Goal: Task Accomplishment & Management: Complete application form

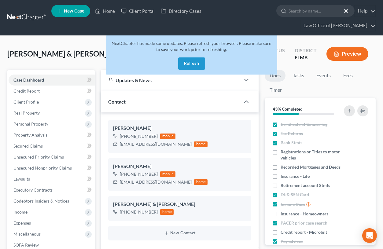
click at [190, 66] on button "Refresh" at bounding box center [191, 63] width 27 height 12
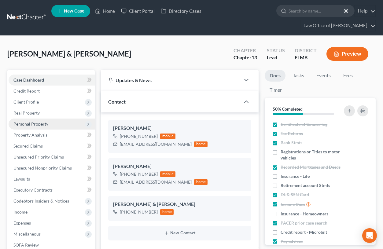
scroll to position [131, 0]
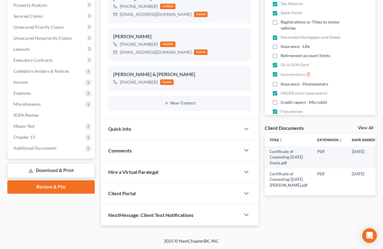
click at [64, 169] on link "Download & Print" at bounding box center [50, 170] width 87 height 14
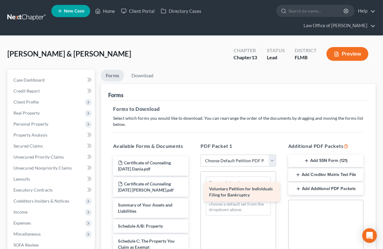
drag, startPoint x: 154, startPoint y: 207, endPoint x: 246, endPoint y: 190, distance: 93.8
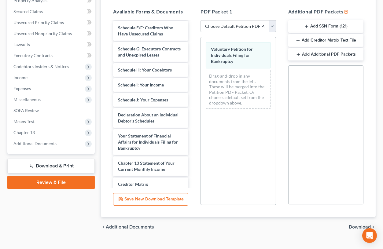
scroll to position [188, 0]
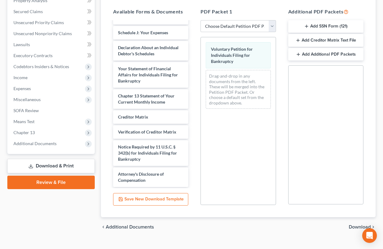
click at [319, 26] on button "Add SSN Form (121)" at bounding box center [325, 26] width 75 height 13
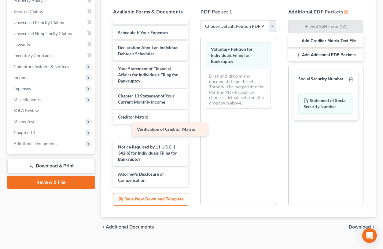
drag, startPoint x: 202, startPoint y: 133, endPoint x: 245, endPoint y: 103, distance: 53.5
click at [193, 115] on div "Verification of Creditor Matrix Certificate of Counseling [DATE] Dania.pdf Cert…" at bounding box center [150, 10] width 85 height 353
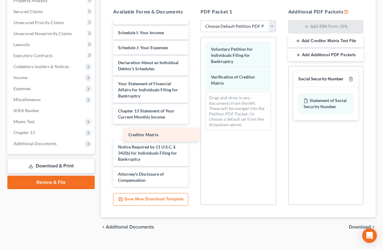
scroll to position [158, 0]
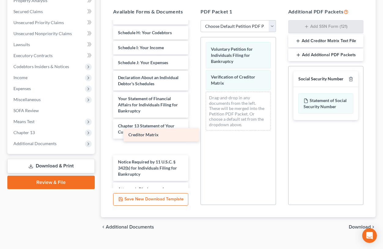
drag, startPoint x: 139, startPoint y: 132, endPoint x: 268, endPoint y: 108, distance: 131.3
click at [193, 108] on div "Creditor Matrix Certificate of Counseling [DATE] Dania.pdf Certificate of Couns…" at bounding box center [150, 32] width 85 height 338
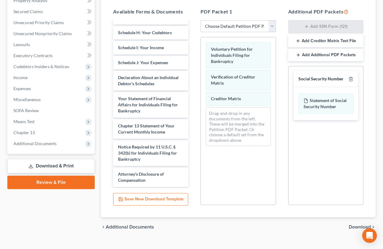
click at [357, 227] on span "Download" at bounding box center [360, 227] width 22 height 5
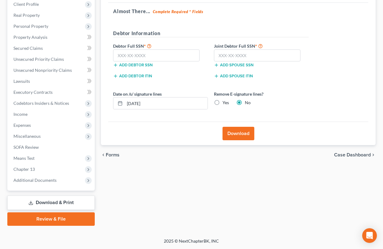
scroll to position [97, 0]
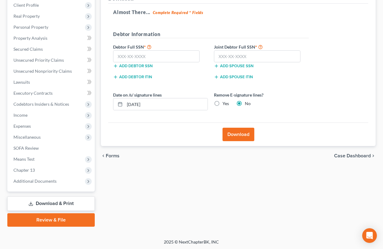
click at [322, 203] on div "Forms Download Forms Forms to Download Select which forms you would like to dow…" at bounding box center [238, 100] width 281 height 254
click at [131, 53] on input "text" at bounding box center [156, 56] width 86 height 12
paste input "593-48-7216"
type input "593-48-7216"
click at [222, 105] on label "Yes" at bounding box center [225, 104] width 6 height 6
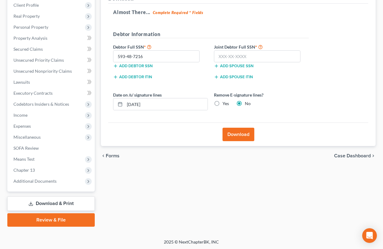
click at [225, 104] on input "Yes" at bounding box center [227, 103] width 4 height 4
radio input "true"
radio input "false"
click at [242, 51] on input "text" at bounding box center [257, 56] width 86 height 12
paste input "263-77-4557"
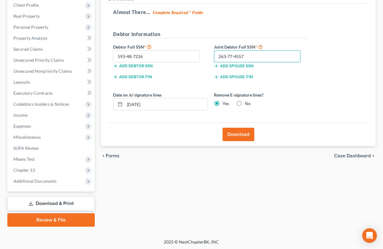
type input "263-77-4557"
click at [234, 133] on button "Download" at bounding box center [238, 134] width 32 height 13
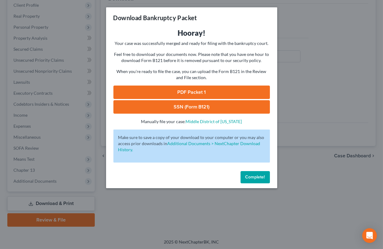
click at [215, 90] on link "PDF Packet 1" at bounding box center [191, 92] width 156 height 13
click at [151, 105] on link "SSN (Form B121)" at bounding box center [191, 106] width 156 height 13
click at [255, 178] on span "Complete!" at bounding box center [255, 176] width 20 height 5
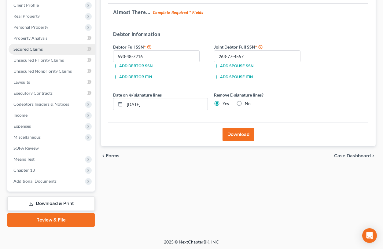
click at [37, 49] on span "Secured Claims" at bounding box center [27, 48] width 29 height 5
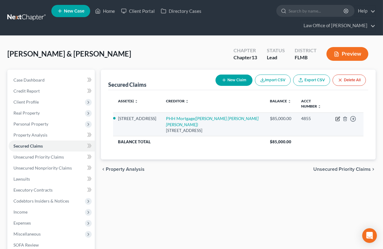
click at [339, 116] on icon "button" at bounding box center [337, 118] width 5 height 5
select select "9"
select select "2"
select select "0"
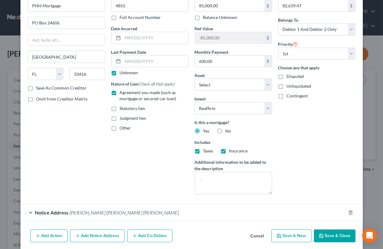
scroll to position [45, 0]
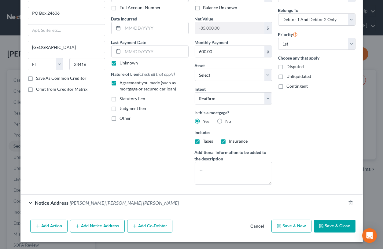
click at [131, 203] on div "Notice Address [PERSON_NAME] [PERSON_NAME] [PERSON_NAME]" at bounding box center [182, 203] width 325 height 16
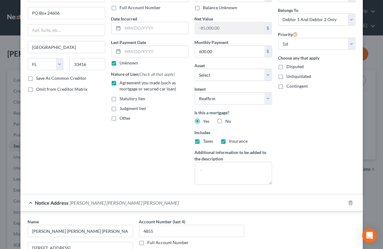
scroll to position [159, 0]
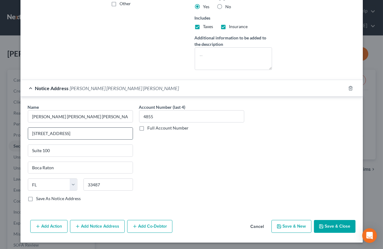
drag, startPoint x: 31, startPoint y: 133, endPoint x: 80, endPoint y: 133, distance: 48.9
click at [80, 133] on input "[STREET_ADDRESS]" at bounding box center [80, 134] width 104 height 12
click at [30, 150] on input "Suite 100" at bounding box center [80, 151] width 104 height 12
paste input "[STREET_ADDRESS]"
click at [68, 150] on input "[STREET_ADDRESS]" at bounding box center [80, 151] width 104 height 12
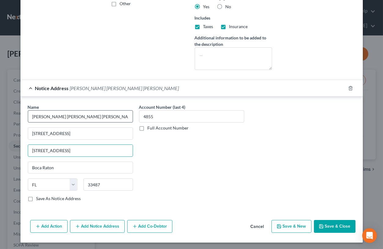
type input "[STREET_ADDRESS]"
drag, startPoint x: 86, startPoint y: 115, endPoint x: 30, endPoint y: 115, distance: 56.2
click at [30, 115] on input "[PERSON_NAME] [PERSON_NAME] [PERSON_NAME]" at bounding box center [80, 116] width 105 height 12
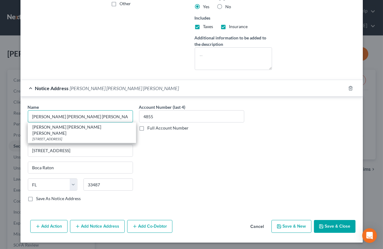
click at [106, 117] on input "[PERSON_NAME] [PERSON_NAME] [PERSON_NAME]" at bounding box center [80, 116] width 105 height 12
click at [126, 133] on input "[STREET_ADDRESS]" at bounding box center [80, 134] width 104 height 12
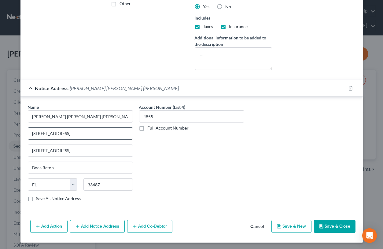
drag, startPoint x: 126, startPoint y: 133, endPoint x: 32, endPoint y: 132, distance: 93.5
click at [32, 132] on input "[STREET_ADDRESS]" at bounding box center [80, 134] width 104 height 12
paste input "[PERSON_NAME] [PERSON_NAME] [PERSON_NAME]"
click at [52, 134] on input "[PERSON_NAME] [PERSON_NAME] [PERSON_NAME]" at bounding box center [80, 134] width 104 height 12
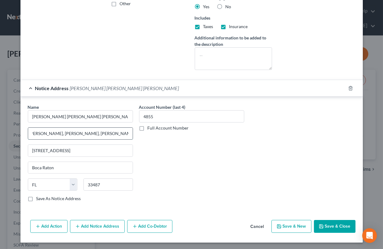
type input "[PERSON_NAME], [PERSON_NAME], [PERSON_NAME], [PERSON_NAME] & [PERSON_NAME], PLLC"
click at [41, 111] on input "[PERSON_NAME] [PERSON_NAME] [PERSON_NAME]" at bounding box center [80, 116] width 105 height 12
drag, startPoint x: 95, startPoint y: 117, endPoint x: 22, endPoint y: 115, distance: 73.3
click at [28, 115] on input "[PERSON_NAME] [PERSON_NAME] [PERSON_NAME]" at bounding box center [80, 116] width 105 height 12
paste input "[PERSON_NAME], Esquire"
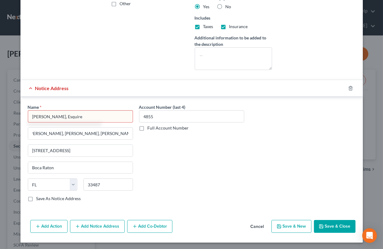
type input "[PERSON_NAME], Esquire"
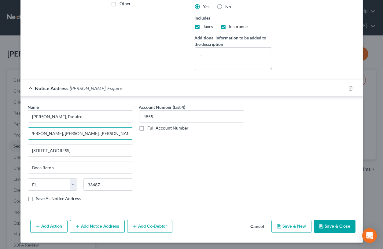
click at [99, 224] on button "Add Notice Address" at bounding box center [97, 226] width 55 height 13
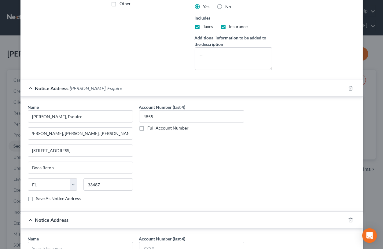
click at [180, 153] on div "Account Number (last 4) 4855 Full Account Number" at bounding box center [191, 155] width 111 height 103
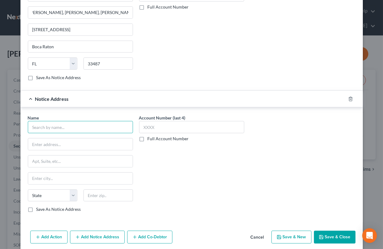
click at [126, 128] on input "text" at bounding box center [80, 127] width 105 height 12
type input "HSBC Bank, as Indenture Trustee"
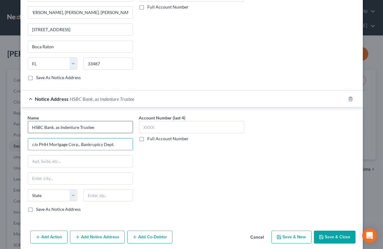
type input "c/o PHH Mortgage Corp., Bankruptcy Dept."
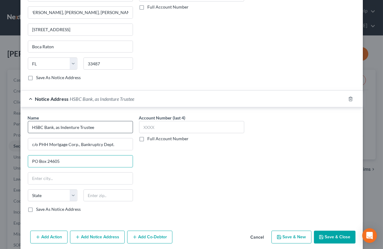
type input "PO Box 24605"
type input "33416"
type input "[GEOGRAPHIC_DATA]"
select select "9"
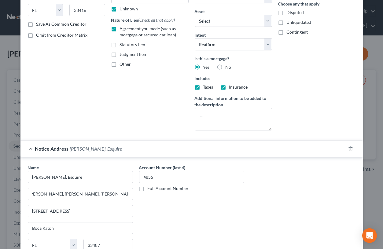
scroll to position [0, 0]
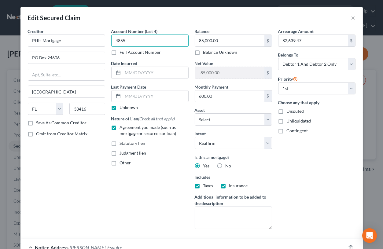
drag, startPoint x: 123, startPoint y: 41, endPoint x: 134, endPoint y: 41, distance: 10.4
click at [134, 41] on input "4855" at bounding box center [149, 41] width 77 height 12
type input "4856"
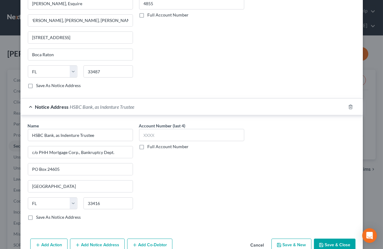
scroll to position [291, 0]
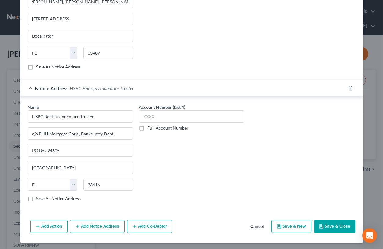
click at [335, 226] on button "Save & Close" at bounding box center [335, 226] width 42 height 13
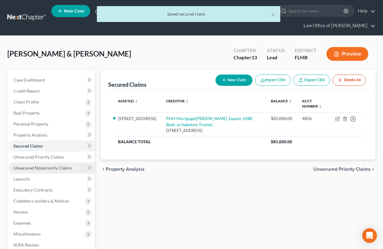
click at [42, 166] on span "Unsecured Nonpriority Claims" at bounding box center [42, 167] width 58 height 5
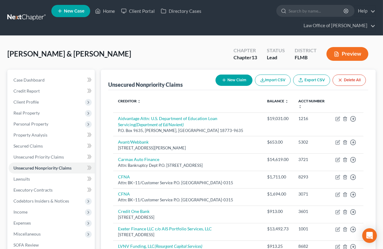
click at [230, 80] on button "New Claim" at bounding box center [233, 80] width 37 height 11
select select "2"
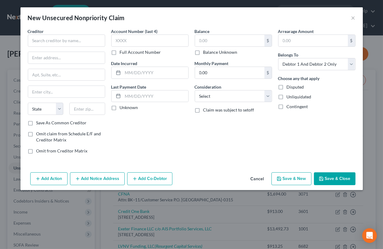
click at [257, 177] on button "Cancel" at bounding box center [257, 179] width 23 height 12
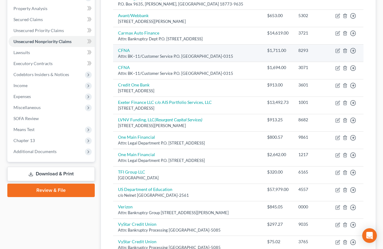
scroll to position [85, 0]
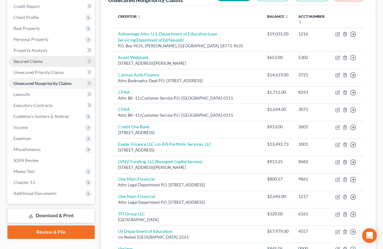
click at [38, 60] on span "Secured Claims" at bounding box center [27, 61] width 29 height 5
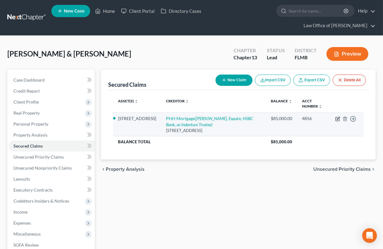
click at [336, 118] on icon "button" at bounding box center [337, 118] width 5 height 5
select select "9"
select select "2"
select select "0"
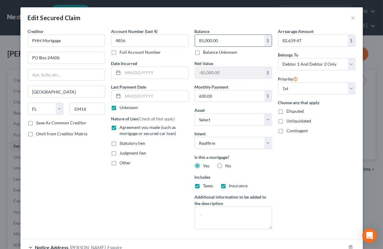
drag, startPoint x: 197, startPoint y: 41, endPoint x: 227, endPoint y: 41, distance: 29.9
click at [227, 41] on input "85,000.00" at bounding box center [229, 41] width 69 height 12
type input "153,538"
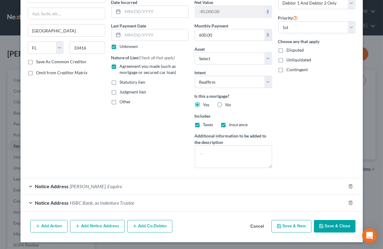
click at [327, 224] on button "Save & Close" at bounding box center [335, 226] width 42 height 13
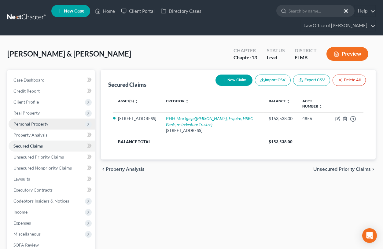
click at [40, 123] on span "Personal Property" at bounding box center [30, 123] width 35 height 5
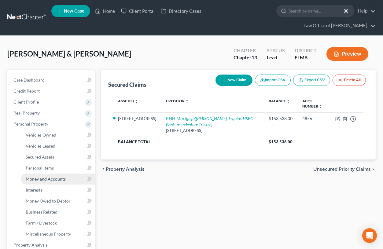
click at [49, 178] on span "Money and Accounts" at bounding box center [46, 178] width 40 height 5
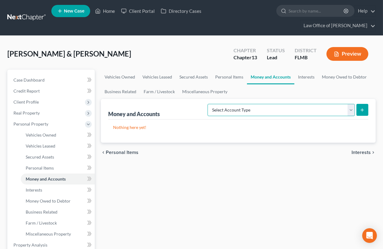
select select "checking"
click option "Checking Account (A/B: 17, SOFA: 20)" at bounding box center [0, 0] width 0 height 0
click at [363, 108] on icon "submit" at bounding box center [362, 110] width 5 height 5
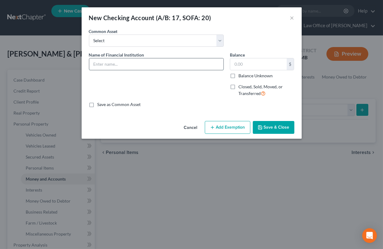
click at [185, 66] on input "text" at bounding box center [156, 64] width 134 height 12
type input "[PERSON_NAME] Bank"
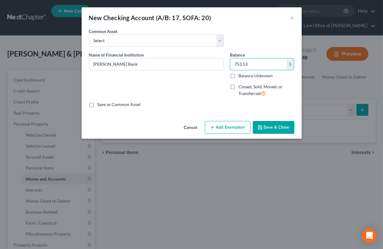
type input "753.53"
click at [277, 125] on button "Save & Close" at bounding box center [274, 127] width 42 height 13
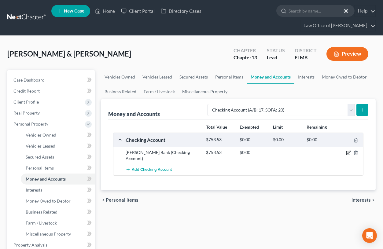
click at [348, 151] on icon "button" at bounding box center [348, 152] width 5 height 5
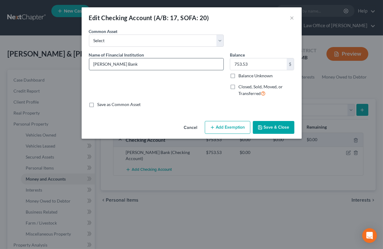
click at [122, 63] on input "[PERSON_NAME] Bank" at bounding box center [156, 64] width 134 height 12
drag, startPoint x: 118, startPoint y: 64, endPoint x: 89, endPoint y: 66, distance: 29.1
click at [89, 66] on input "[PERSON_NAME] Bank #3571" at bounding box center [156, 64] width 134 height 12
type input "[PERSON_NAME] Bank #3571"
click at [273, 128] on button "Save & Close" at bounding box center [274, 127] width 42 height 13
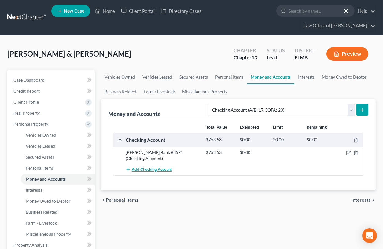
click at [150, 167] on span "Add Checking Account" at bounding box center [152, 169] width 40 height 5
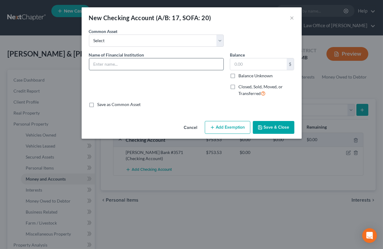
click at [137, 63] on input "text" at bounding box center [156, 64] width 134 height 12
paste input "[PERSON_NAME] Bank"
type input "[PERSON_NAME] Bank #4241"
click at [239, 66] on input "text" at bounding box center [258, 64] width 57 height 12
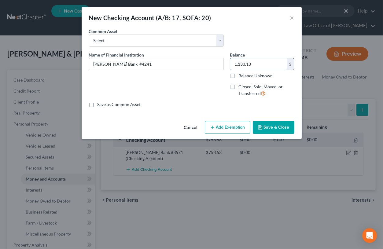
click at [239, 64] on input "1,133.13" at bounding box center [258, 64] width 57 height 12
drag, startPoint x: 260, startPoint y: 63, endPoint x: 227, endPoint y: 56, distance: 33.4
click at [230, 58] on input "11,033.13" at bounding box center [258, 64] width 57 height 12
type input "1,033.13"
click at [267, 129] on button "Save & Close" at bounding box center [274, 127] width 42 height 13
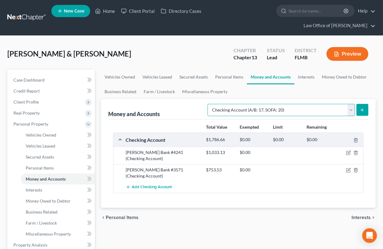
select select "cash_on_hand"
click option "Cash on Hand (A/B: 16)" at bounding box center [0, 0] width 0 height 0
click at [363, 109] on icon "submit" at bounding box center [362, 110] width 5 height 5
click at [360, 109] on icon "submit" at bounding box center [362, 110] width 5 height 5
click option "Cash on Hand (A/B: 16)" at bounding box center [0, 0] width 0 height 0
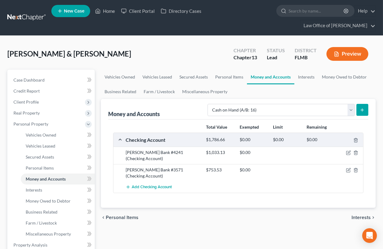
click at [365, 109] on button "submit" at bounding box center [362, 110] width 12 height 12
click at [46, 155] on span "Secured Assets" at bounding box center [40, 156] width 28 height 5
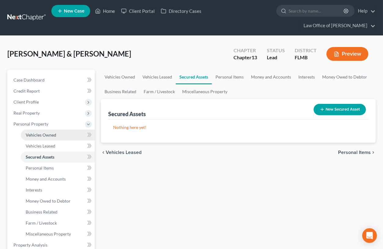
click at [45, 135] on span "Vehicles Owned" at bounding box center [41, 134] width 31 height 5
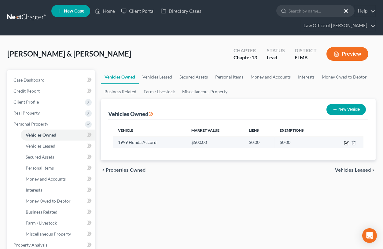
click at [345, 143] on icon "button" at bounding box center [346, 142] width 3 height 3
select select "0"
select select "27"
select select "3"
select select "1"
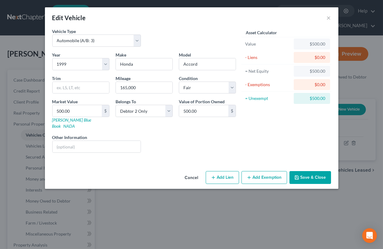
click at [321, 175] on button "Save & Close" at bounding box center [310, 177] width 42 height 13
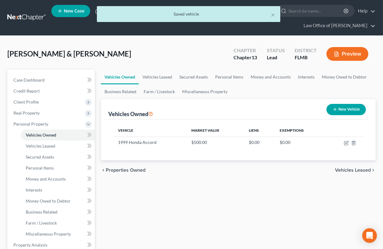
click at [341, 111] on button "New Vehicle" at bounding box center [345, 109] width 39 height 11
select select "0"
select select "2"
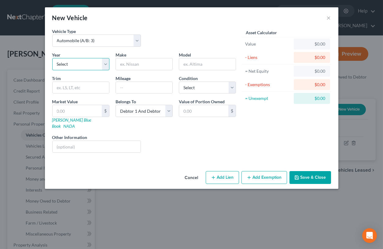
select select "22"
click option "2004" at bounding box center [0, 0] width 0 height 0
type input "Ford"
type input "Ranger"
click at [315, 172] on button "Save & Close" at bounding box center [310, 177] width 42 height 13
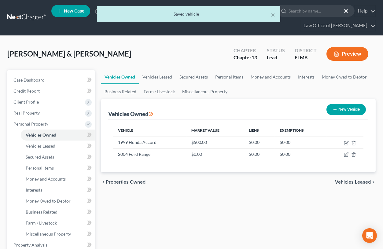
click at [342, 107] on button "New Vehicle" at bounding box center [345, 109] width 39 height 11
select select "0"
select select "2"
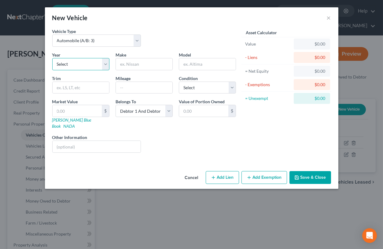
select select "17"
click option "2009" at bounding box center [0, 0] width 0 height 0
click at [132, 65] on input "text" at bounding box center [144, 64] width 57 height 12
type input "Toyota"
type input "Corolla"
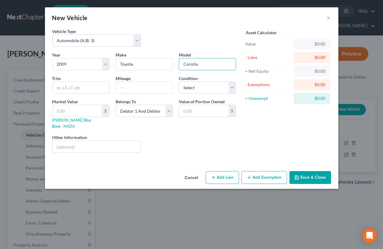
click at [300, 171] on button "Save & Close" at bounding box center [310, 177] width 42 height 13
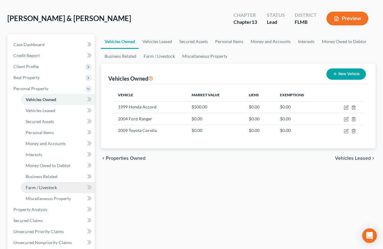
scroll to position [34, 0]
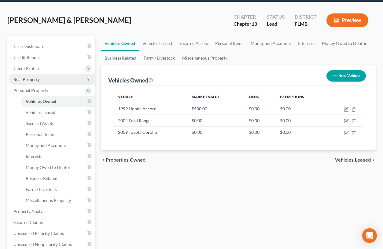
click at [36, 79] on span "Real Property" at bounding box center [26, 79] width 26 height 5
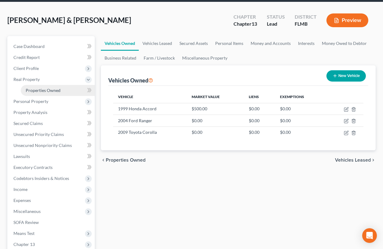
click at [38, 91] on span "Properties Owned" at bounding box center [43, 90] width 35 height 5
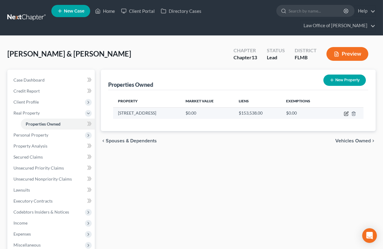
click at [348, 115] on icon "button" at bounding box center [346, 114] width 4 height 4
select select "9"
select select "2"
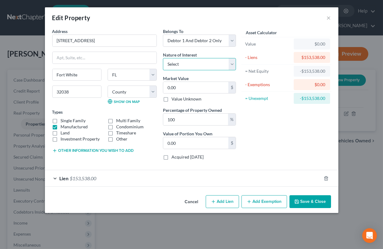
select select "0"
click option "Fee Simple" at bounding box center [0, 0] width 0 height 0
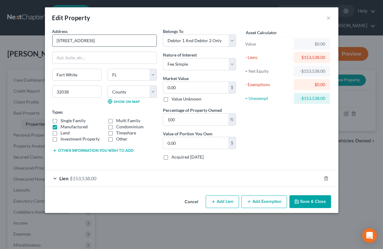
drag, startPoint x: 54, startPoint y: 40, endPoint x: 99, endPoint y: 40, distance: 44.9
click at [99, 40] on input "[STREET_ADDRESS]" at bounding box center [105, 41] width 104 height 12
click at [191, 88] on input "0.00" at bounding box center [195, 88] width 65 height 12
click at [64, 131] on label "Land" at bounding box center [65, 133] width 9 height 6
click at [64, 131] on input "Land" at bounding box center [65, 132] width 4 height 4
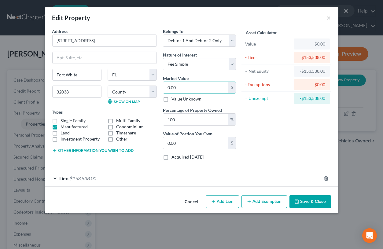
checkbox input "true"
click at [165, 87] on input "0.00" at bounding box center [195, 88] width 65 height 12
type input "2"
type input "2.00"
type input "22"
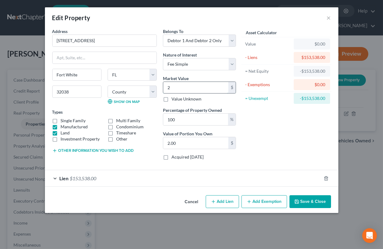
type input "22.00"
type input "225"
type input "225.00"
type input "2250"
type input "2,250.00"
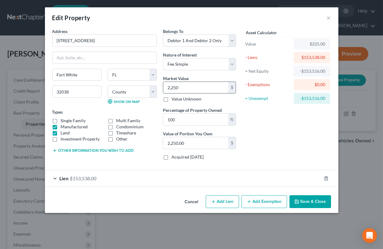
type input "2,2500"
type input "22,500.00"
type input "22,5000"
type input "225,000.00"
click at [195, 89] on input "225,000" at bounding box center [195, 88] width 65 height 12
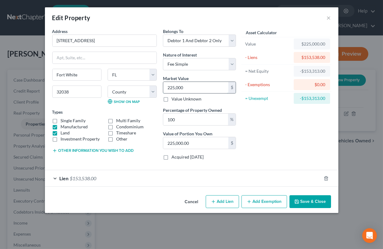
drag, startPoint x: 165, startPoint y: 86, endPoint x: 199, endPoint y: 89, distance: 34.3
click at [199, 89] on input "225,000" at bounding box center [195, 88] width 65 height 12
type input "2"
type input "2.00"
type input "20"
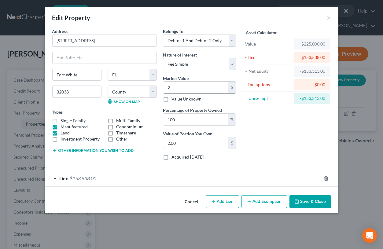
type input "20.00"
type input "200"
type input "200.00"
type input "2000"
type input "2,000.00"
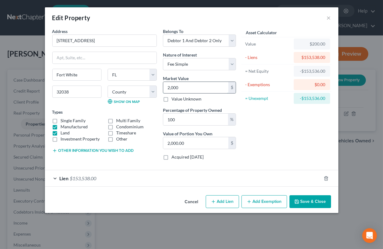
type input "2,0000"
type input "20,000.00"
type input "20,0000"
type input "200,000.00"
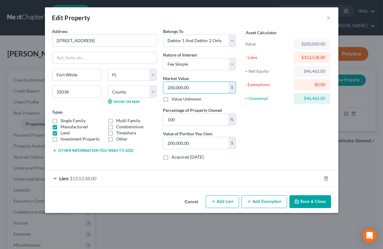
click at [302, 203] on button "Save & Close" at bounding box center [310, 201] width 42 height 13
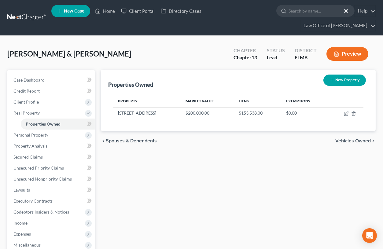
click at [264, 179] on div "Properties Owned New Property Property Market Value Liens Exemptions [STREET_AD…" at bounding box center [238, 202] width 281 height 265
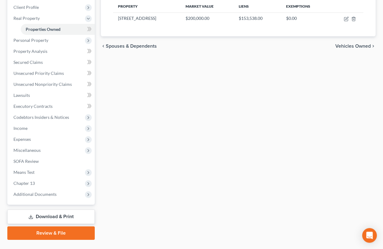
scroll to position [108, 0]
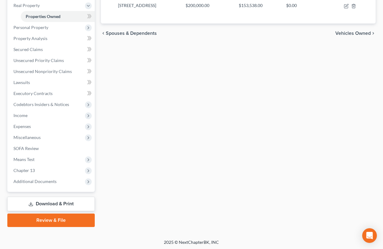
click at [60, 201] on link "Download & Print" at bounding box center [50, 204] width 87 height 14
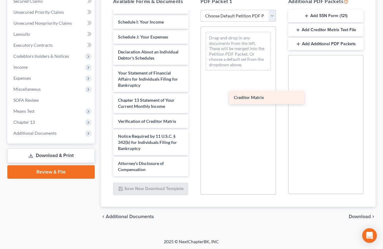
scroll to position [195, 0]
drag, startPoint x: 141, startPoint y: 106, endPoint x: 263, endPoint y: 96, distance: 122.3
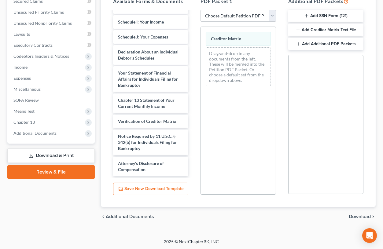
click at [362, 216] on span "Download" at bounding box center [360, 216] width 22 height 5
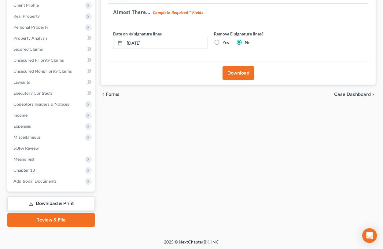
click at [239, 72] on button "Download" at bounding box center [238, 72] width 32 height 13
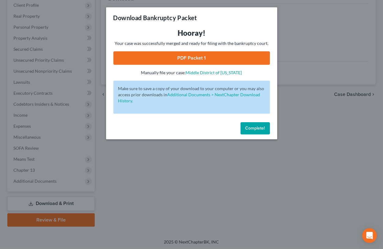
click at [239, 59] on link "PDF Packet 1" at bounding box center [191, 57] width 156 height 13
click at [259, 127] on span "Complete!" at bounding box center [255, 128] width 20 height 5
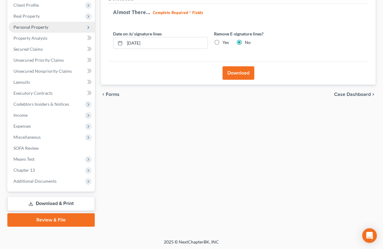
click at [35, 26] on span "Personal Property" at bounding box center [30, 26] width 35 height 5
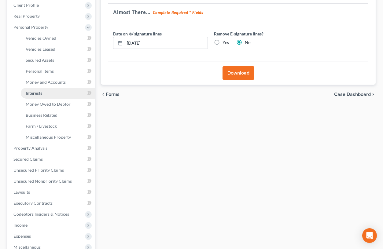
click at [31, 90] on link "Interests" at bounding box center [58, 93] width 74 height 11
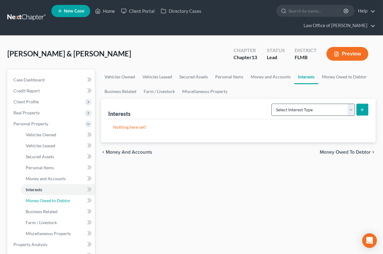
click at [36, 202] on span "Money Owed to Debtor" at bounding box center [48, 200] width 45 height 5
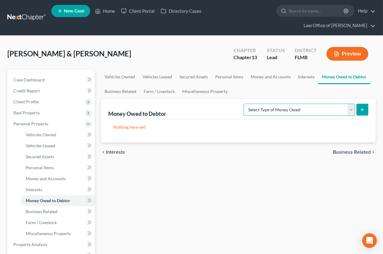
select select "equitable_or_future_interests"
click option "Equitable or Future Interests (A/B: 25)" at bounding box center [0, 0] width 0 height 0
click at [359, 111] on button "submit" at bounding box center [362, 110] width 12 height 12
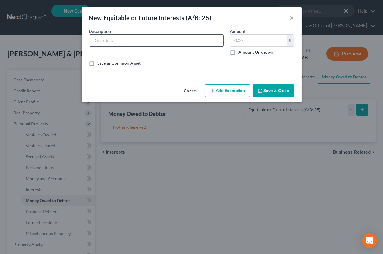
click at [167, 42] on input "text" at bounding box center [156, 41] width 134 height 12
type input "Estate of [PERSON_NAME] (heir)"
click at [248, 52] on label "Amount Unknown" at bounding box center [255, 52] width 35 height 6
click at [245, 52] on input "Amount Unknown" at bounding box center [243, 51] width 4 height 4
checkbox input "true"
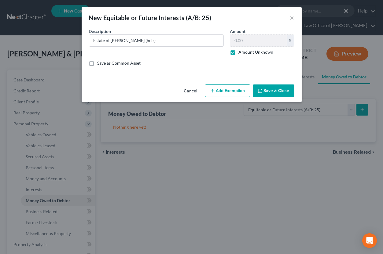
type input "0.00"
click at [261, 90] on icon "button" at bounding box center [260, 91] width 5 height 5
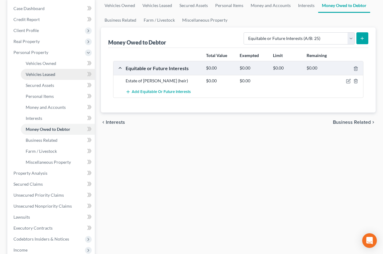
scroll to position [101, 0]
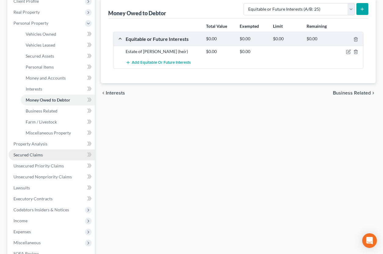
click at [41, 157] on span "Secured Claims" at bounding box center [27, 154] width 29 height 5
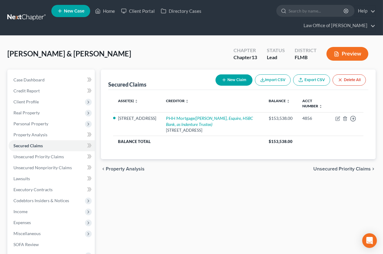
click at [221, 78] on icon "button" at bounding box center [223, 80] width 5 height 5
select select "2"
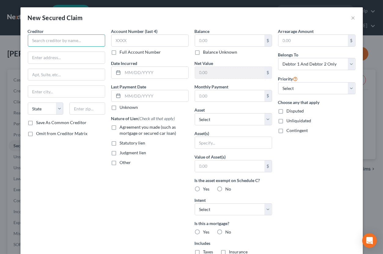
click at [69, 40] on input "text" at bounding box center [66, 41] width 77 height 12
paste input "Metropolitan Life Insurance Company"
type input "Metropolitan Life Insurance Company"
type input "c/o [PERSON_NAME], LLC"
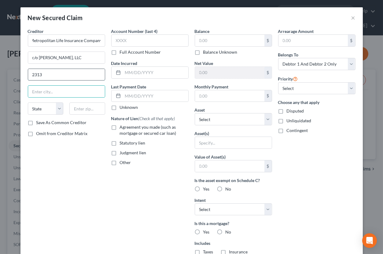
click at [66, 72] on input "2313" at bounding box center [66, 75] width 77 height 12
type input "[STREET_ADDRESS]"
type input "33603"
type input "[GEOGRAPHIC_DATA]"
select select "9"
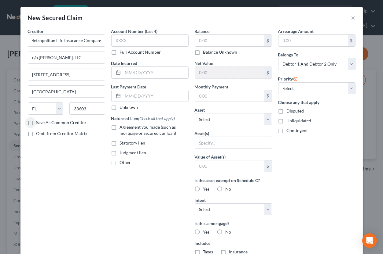
click at [120, 163] on label "Other" at bounding box center [125, 163] width 11 height 6
click at [122, 163] on input "Other" at bounding box center [124, 162] width 4 height 4
checkbox input "true"
select select "12"
click option "Estate of [PERSON_NAME] (heir) (owed to debtor) - $0.0" at bounding box center [0, 0] width 0 height 0
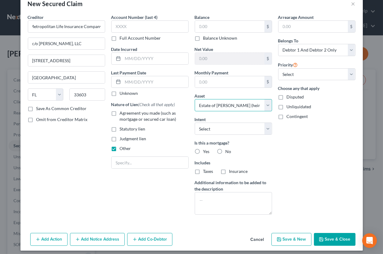
scroll to position [17, 0]
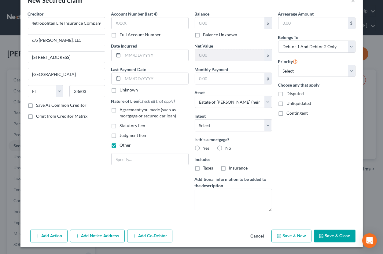
click at [112, 235] on button "Add Notice Address" at bounding box center [97, 236] width 55 height 13
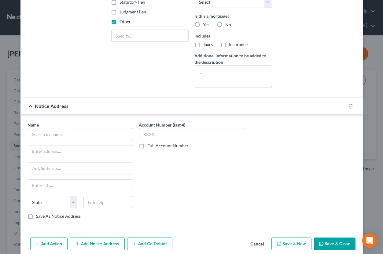
scroll to position [149, 0]
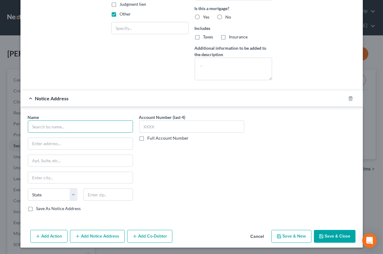
click at [108, 125] on input "text" at bounding box center [80, 127] width 105 height 12
type input "[PERSON_NAME]"
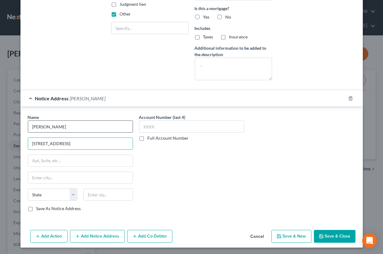
type input "[STREET_ADDRESS]"
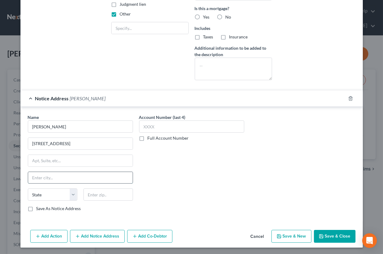
click at [119, 177] on input "text" at bounding box center [80, 178] width 104 height 12
click at [123, 193] on input "text" at bounding box center [107, 195] width 49 height 12
type input "32038"
type input "Fort White"
select select "9"
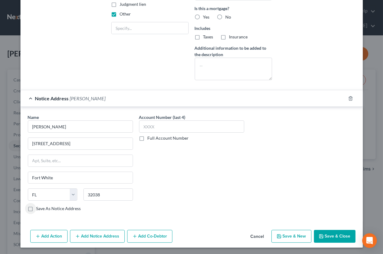
click at [106, 234] on button "Add Notice Address" at bounding box center [97, 236] width 55 height 13
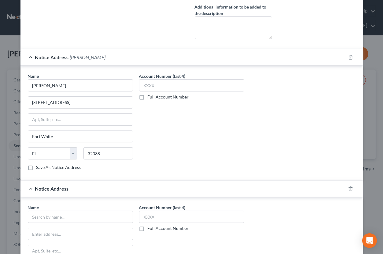
scroll to position [209, 0]
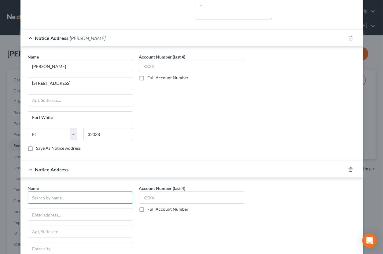
click at [96, 199] on input "text" at bounding box center [80, 198] width 105 height 12
type input "[PERSON_NAME], Esquire"
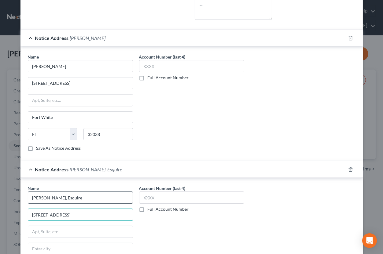
type input "[STREET_ADDRESS]"
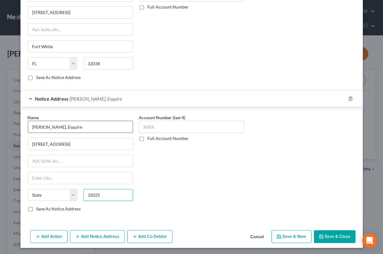
type input "32025"
type input "[GEOGRAPHIC_DATA]"
select select "9"
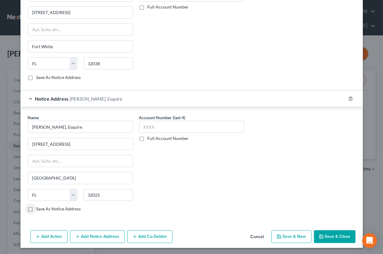
click at [36, 208] on label "Save As Notice Address" at bounding box center [58, 209] width 45 height 6
click at [39, 208] on input "Save As Notice Address" at bounding box center [41, 208] width 4 height 4
checkbox input "true"
click at [329, 235] on button "Save & Close" at bounding box center [335, 237] width 42 height 13
select select
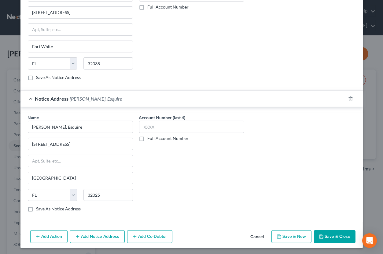
checkbox input "false"
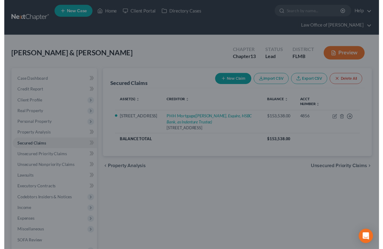
scroll to position [0, 0]
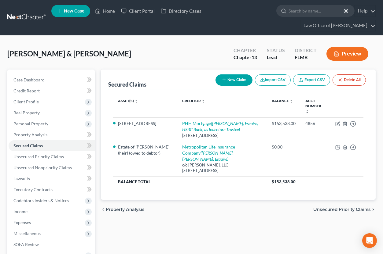
click at [115, 215] on div "Secured Claims New Claim Import CSV Export CSV Delete All Asset(s) expand_more …" at bounding box center [238, 197] width 281 height 254
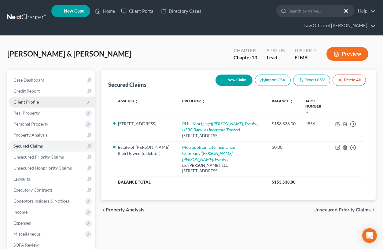
click at [53, 99] on span "Client Profile" at bounding box center [52, 102] width 86 height 11
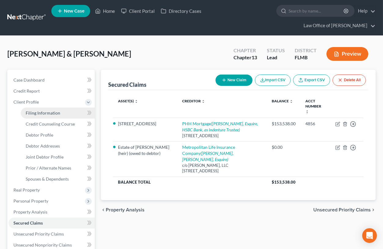
click at [52, 112] on span "Filing Information" at bounding box center [43, 112] width 35 height 5
select select "1"
select select "3"
select select "9"
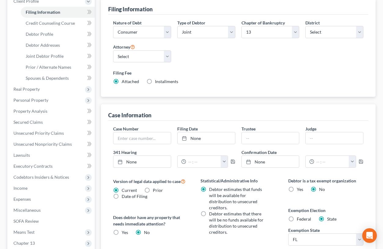
scroll to position [209, 0]
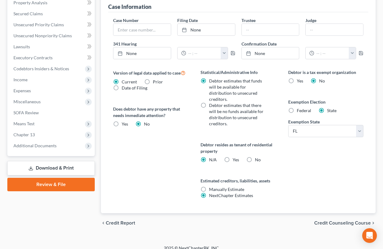
click at [255, 157] on label "No" at bounding box center [258, 160] width 6 height 6
click at [257, 157] on input "No" at bounding box center [259, 159] width 4 height 4
radio input "true"
radio input "false"
click at [323, 221] on span "Credit Counseling Course" at bounding box center [342, 223] width 57 height 5
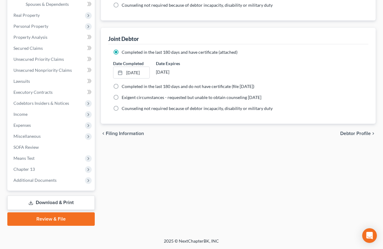
scroll to position [174, 0]
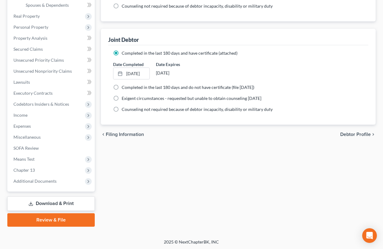
click at [355, 134] on span "Debtor Profile" at bounding box center [355, 134] width 31 height 5
select select "1"
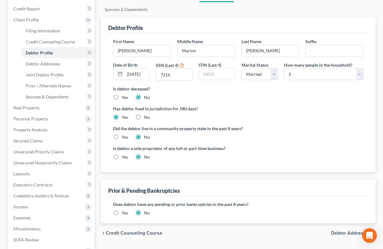
scroll to position [101, 0]
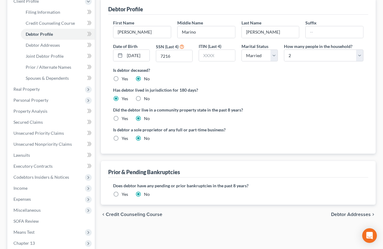
click at [122, 191] on label "Yes" at bounding box center [125, 194] width 6 height 6
click at [124, 191] on input "Yes" at bounding box center [126, 193] width 4 height 4
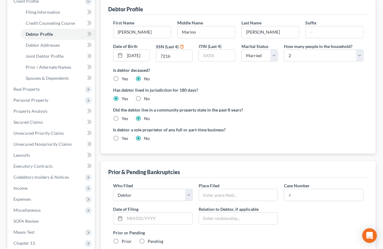
scroll to position [168, 0]
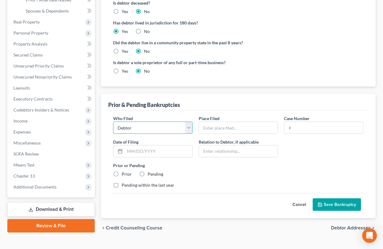
click at [184, 128] on select "Debtor Other" at bounding box center [152, 128] width 79 height 12
click at [212, 127] on input "text" at bounding box center [238, 128] width 79 height 12
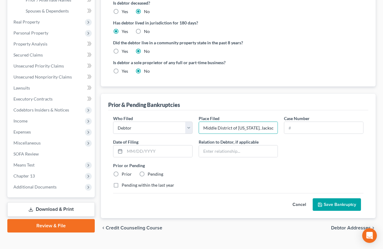
scroll to position [0, 17]
type input "Middle District of [US_STATE], Jacksonville Division"
click at [290, 124] on input "text" at bounding box center [323, 128] width 79 height 12
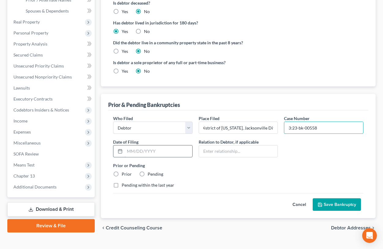
type input "3:23-bk-00558"
click at [158, 148] on input "text" at bounding box center [159, 151] width 68 height 12
type input "[DATE]"
click at [122, 172] on label "Prior" at bounding box center [127, 174] width 10 height 6
click at [124, 172] on input "Prior" at bounding box center [126, 173] width 4 height 4
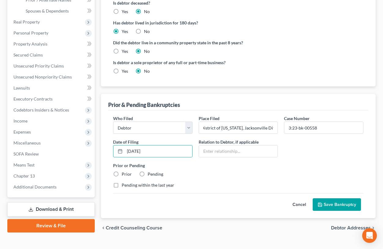
radio input "true"
click at [328, 202] on button "Save Bankruptcy" at bounding box center [337, 204] width 48 height 13
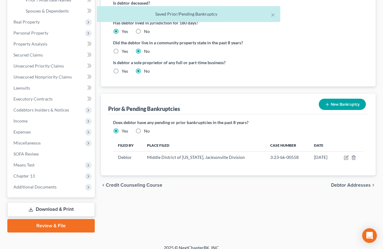
click at [335, 103] on button "New Bankruptcy" at bounding box center [342, 104] width 47 height 11
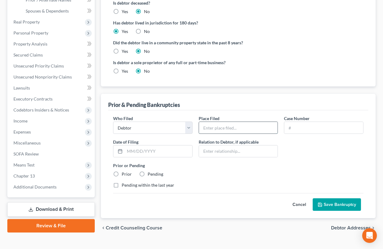
click at [228, 126] on input "text" at bounding box center [238, 128] width 79 height 12
type input "Middle District of [US_STATE], Jacksonville Division"
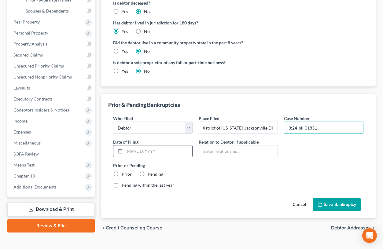
type input "3:24-bk-01831"
click at [161, 152] on input "text" at bounding box center [159, 151] width 68 height 12
type input "[DATE]"
click at [122, 173] on label "Prior" at bounding box center [127, 174] width 10 height 6
click at [124, 173] on input "Prior" at bounding box center [126, 173] width 4 height 4
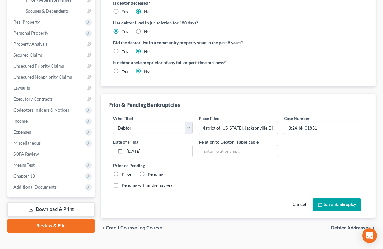
radio input "true"
click at [122, 184] on label "Pending within the last year" at bounding box center [148, 185] width 53 height 6
click at [124, 184] on input "Pending within the last year" at bounding box center [126, 184] width 4 height 4
checkbox input "true"
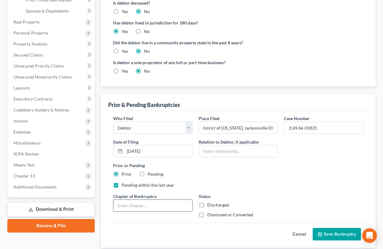
click at [123, 207] on input "text" at bounding box center [152, 206] width 79 height 12
type input "13"
click at [207, 216] on label "Dismissed or Converted" at bounding box center [230, 215] width 46 height 6
click at [210, 216] on input "Dismissed or Converted" at bounding box center [212, 214] width 4 height 4
checkbox input "true"
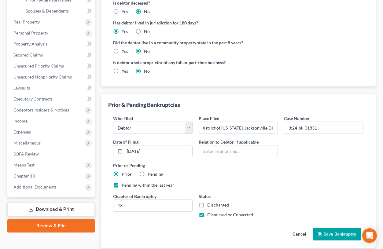
click at [327, 236] on button "Save Bankruptcy" at bounding box center [337, 234] width 48 height 13
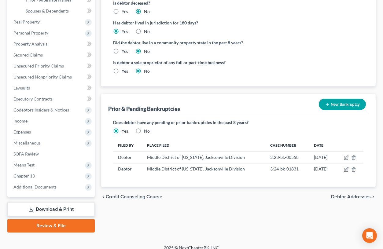
click at [343, 196] on span "Debtor Addresses" at bounding box center [351, 196] width 40 height 5
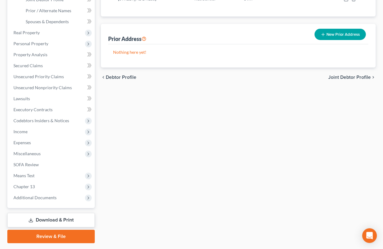
scroll to position [168, 0]
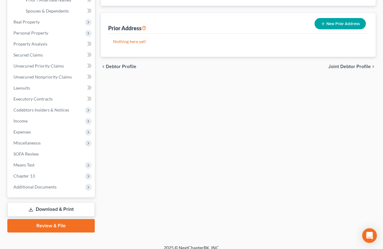
click at [57, 210] on link "Download & Print" at bounding box center [50, 209] width 87 height 14
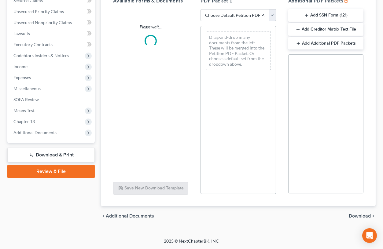
scroll to position [122, 0]
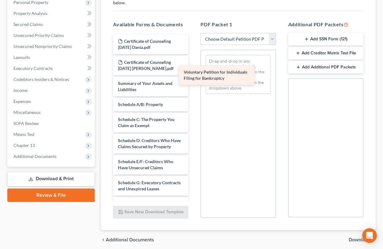
drag, startPoint x: 138, startPoint y: 80, endPoint x: 239, endPoint y: 53, distance: 104.4
click at [193, 53] on div "Voluntary Petition for Individuals Filing for Bankruptcy Certificate of Counsel…" at bounding box center [150, 211] width 85 height 353
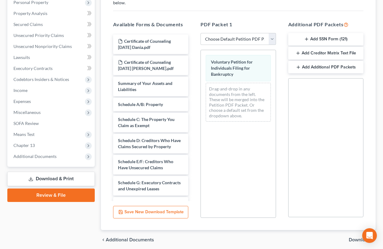
scroll to position [145, 0]
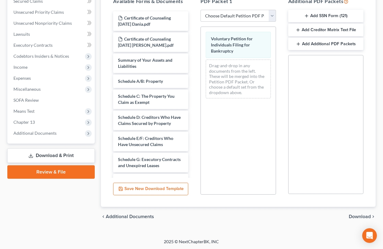
click at [360, 219] on div "chevron_left Additional Documents Download chevron_right" at bounding box center [238, 217] width 275 height 20
click at [359, 216] on span "Download" at bounding box center [360, 216] width 22 height 5
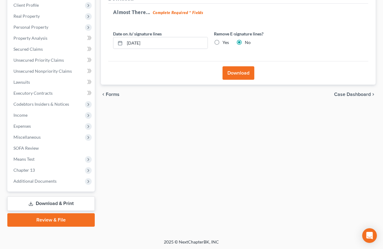
click at [222, 42] on label "Yes" at bounding box center [225, 42] width 6 height 6
click at [225, 42] on input "Yes" at bounding box center [227, 41] width 4 height 4
radio input "true"
radio input "false"
click at [233, 74] on button "Download" at bounding box center [238, 72] width 32 height 13
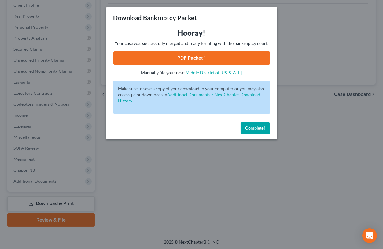
click at [254, 129] on span "Complete!" at bounding box center [255, 128] width 20 height 5
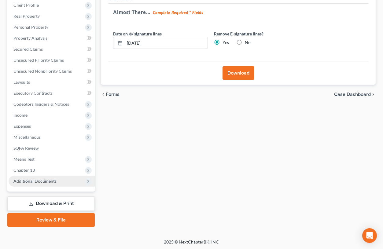
click at [53, 178] on span "Additional Documents" at bounding box center [34, 180] width 43 height 5
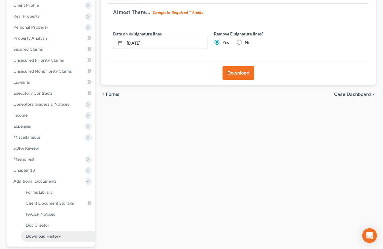
click at [45, 234] on span "Download History" at bounding box center [43, 235] width 35 height 5
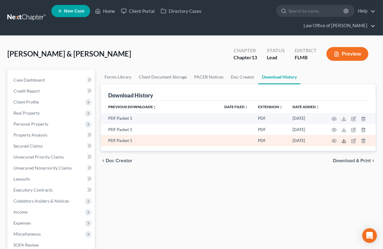
click at [344, 141] on line at bounding box center [344, 140] width 0 height 2
